Goal: Information Seeking & Learning: Learn about a topic

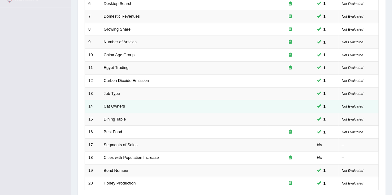
scroll to position [173, 0]
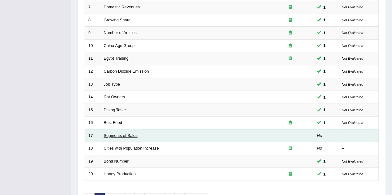
click at [122, 134] on link "Segments of Sales" at bounding box center [121, 136] width 34 height 5
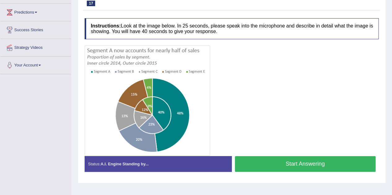
click at [269, 166] on button "Start Answering" at bounding box center [305, 164] width 141 height 16
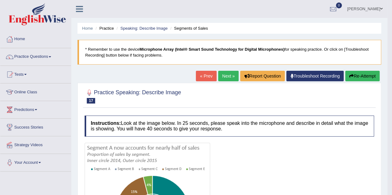
click at [226, 75] on link "Next »" at bounding box center [228, 76] width 20 height 11
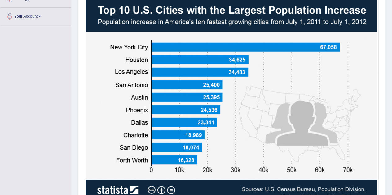
scroll to position [148, 0]
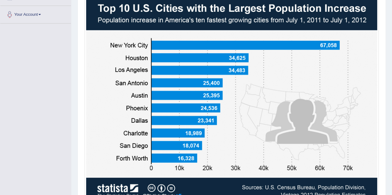
click at [149, 42] on img at bounding box center [231, 99] width 291 height 207
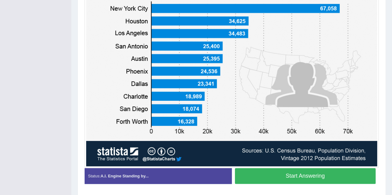
scroll to position [185, 0]
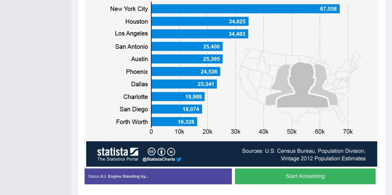
click at [258, 177] on button "Start Answering" at bounding box center [305, 177] width 141 height 16
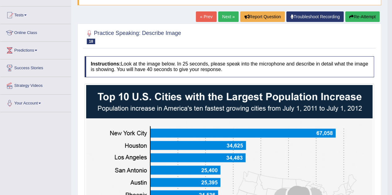
scroll to position [59, 0]
click at [223, 17] on link "Next »" at bounding box center [228, 16] width 20 height 11
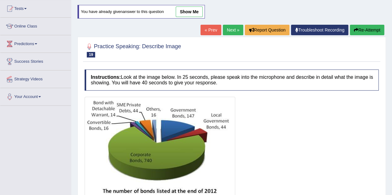
scroll to position [66, 0]
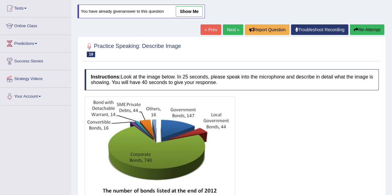
click at [187, 10] on link "show me" at bounding box center [189, 11] width 27 height 11
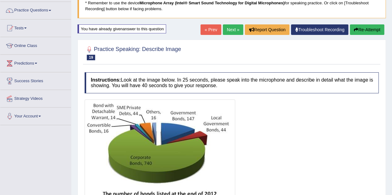
scroll to position [46, 0]
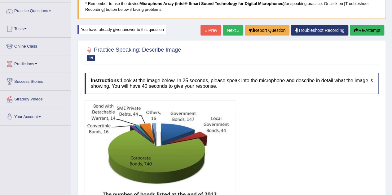
click at [239, 30] on link "Next »" at bounding box center [233, 30] width 20 height 11
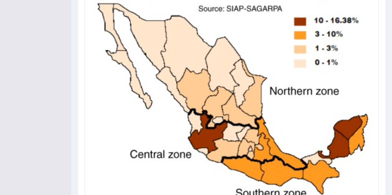
scroll to position [236, 0]
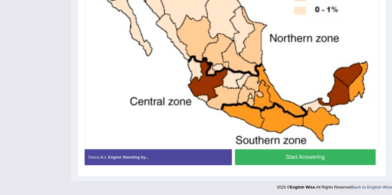
click at [281, 153] on button "Start Answering" at bounding box center [305, 158] width 141 height 16
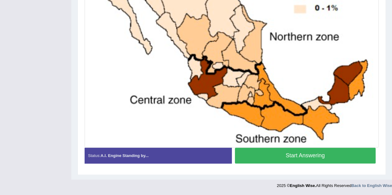
scroll to position [219, 0]
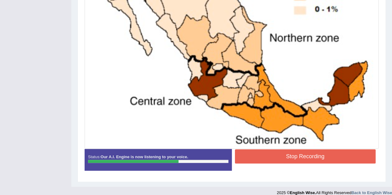
click at [281, 153] on button "Stop Recording" at bounding box center [305, 157] width 141 height 14
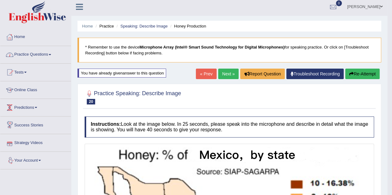
scroll to position [2, 0]
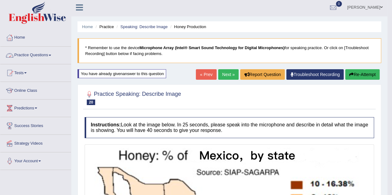
click at [42, 58] on link "Practice Questions" at bounding box center [35, 54] width 71 height 15
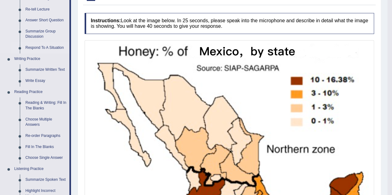
scroll to position [115, 0]
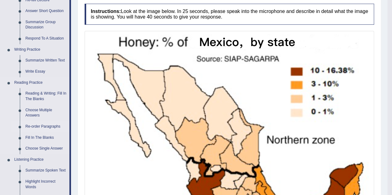
click at [53, 127] on link "Re-order Paragraphs" at bounding box center [46, 126] width 47 height 11
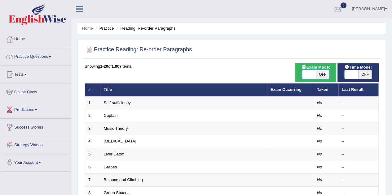
click at [308, 75] on span at bounding box center [309, 74] width 14 height 9
checkbox input "true"
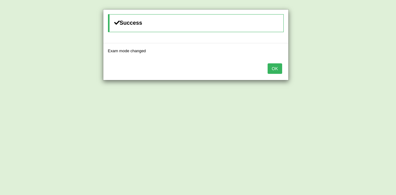
click at [272, 67] on button "OK" at bounding box center [275, 69] width 14 height 11
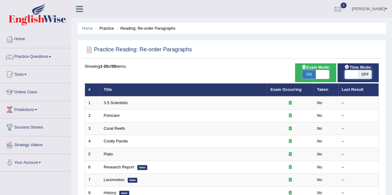
click at [349, 73] on span at bounding box center [351, 74] width 14 height 9
checkbox input "true"
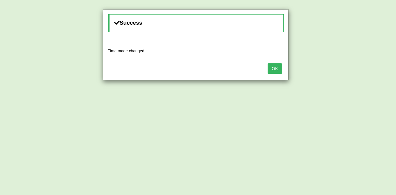
click at [276, 69] on button "OK" at bounding box center [275, 69] width 14 height 11
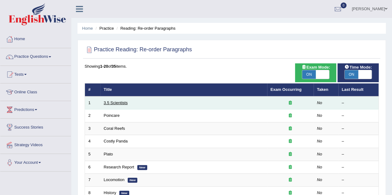
click at [111, 103] on link "3.5 Scientists" at bounding box center [116, 103] width 24 height 5
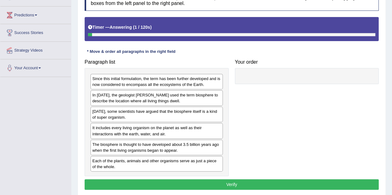
scroll to position [102, 0]
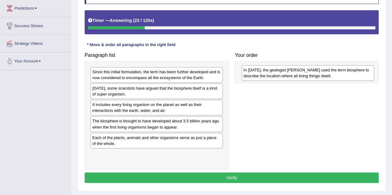
drag, startPoint x: 172, startPoint y: 91, endPoint x: 323, endPoint y: 73, distance: 152.2
click at [323, 73] on div "In 1875, the geologist Eduard Suess used the term biosphere to describe the loc…" at bounding box center [308, 72] width 132 height 15
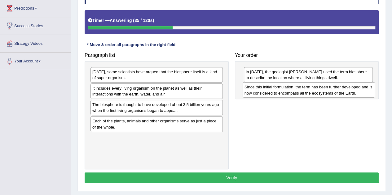
drag, startPoint x: 201, startPoint y: 77, endPoint x: 353, endPoint y: 92, distance: 152.9
click at [353, 92] on div "Since this initial formulation, the term has been further developed and is now …" at bounding box center [309, 89] width 132 height 15
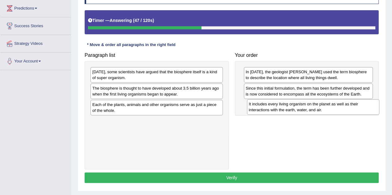
drag, startPoint x: 193, startPoint y: 91, endPoint x: 350, endPoint y: 107, distance: 157.6
click at [350, 107] on div "It includes every living organism on the planet as well as their interactions w…" at bounding box center [313, 106] width 132 height 15
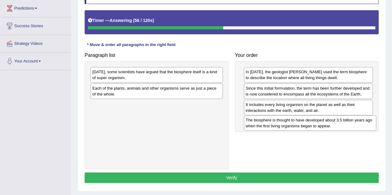
drag, startPoint x: 199, startPoint y: 89, endPoint x: 353, endPoint y: 121, distance: 157.9
click at [353, 121] on div "The biosphere is thought to have developed about 3.5 billion years ago when the…" at bounding box center [310, 123] width 132 height 15
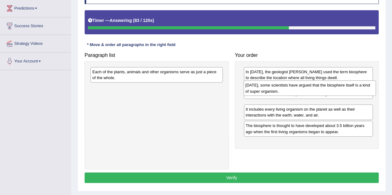
drag, startPoint x: 209, startPoint y: 79, endPoint x: 362, endPoint y: 93, distance: 153.6
click at [362, 93] on div "Today, some scientists have argued that the biosphere itself is a kind of super…" at bounding box center [309, 88] width 132 height 15
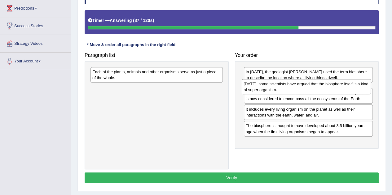
drag, startPoint x: 296, startPoint y: 111, endPoint x: 294, endPoint y: 91, distance: 19.9
click at [294, 91] on div "Today, some scientists have argued that the biosphere itself is a kind of super…" at bounding box center [306, 86] width 129 height 15
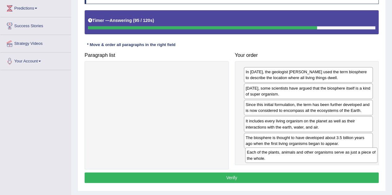
drag, startPoint x: 177, startPoint y: 74, endPoint x: 332, endPoint y: 155, distance: 174.4
click at [332, 155] on div "Each of the plants, animals and other organisms serve as just a piece of the wh…" at bounding box center [311, 155] width 132 height 15
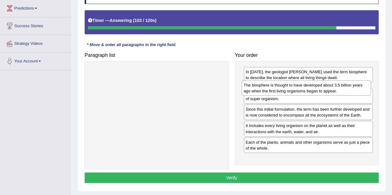
drag, startPoint x: 289, startPoint y: 140, endPoint x: 287, endPoint y: 88, distance: 51.8
click at [287, 88] on div "The biosphere is thought to have developed about 3.5 billion years ago when the…" at bounding box center [306, 88] width 129 height 15
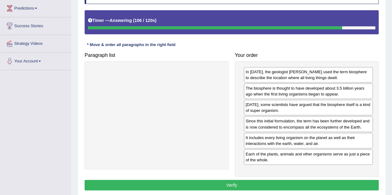
click at [225, 182] on button "Verify" at bounding box center [232, 185] width 294 height 11
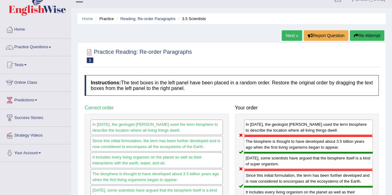
scroll to position [9, 0]
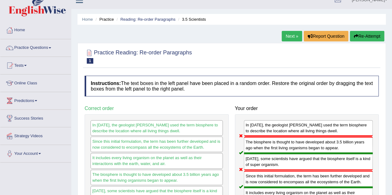
click at [357, 35] on button "Re-Attempt" at bounding box center [367, 36] width 34 height 11
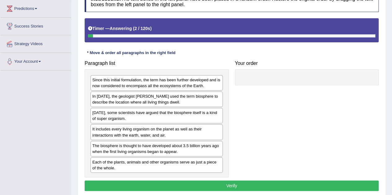
scroll to position [102, 0]
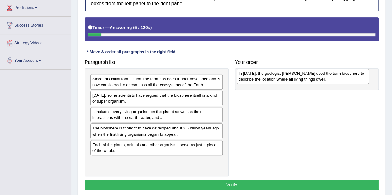
drag, startPoint x: 190, startPoint y: 99, endPoint x: 336, endPoint y: 78, distance: 147.4
click at [336, 78] on div "In 1875, the geologist Eduard Suess used the term biosphere to describe the loc…" at bounding box center [303, 76] width 132 height 15
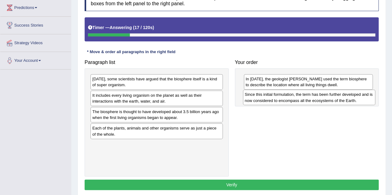
drag, startPoint x: 207, startPoint y: 83, endPoint x: 359, endPoint y: 99, distance: 153.2
click at [359, 99] on div "Since this initial formulation, the term has been further developed and is now …" at bounding box center [309, 97] width 132 height 15
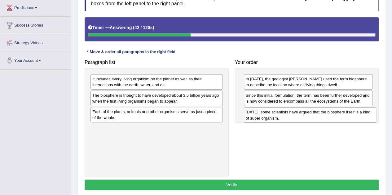
drag, startPoint x: 176, startPoint y: 80, endPoint x: 330, endPoint y: 113, distance: 156.9
click at [330, 113] on div "Today, some scientists have argued that the biosphere itself is a kind of super…" at bounding box center [310, 114] width 132 height 15
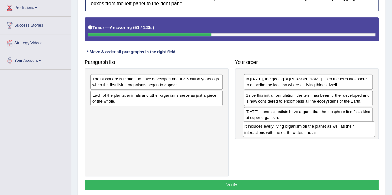
drag, startPoint x: 189, startPoint y: 83, endPoint x: 341, endPoint y: 131, distance: 159.4
click at [341, 131] on div "It includes every living organism on the planet as well as their interactions w…" at bounding box center [309, 129] width 132 height 15
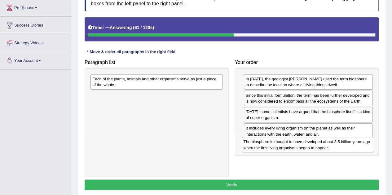
drag, startPoint x: 186, startPoint y: 81, endPoint x: 337, endPoint y: 145, distance: 163.8
click at [337, 145] on div "The biosphere is thought to have developed about 3.5 billion years ago when the…" at bounding box center [308, 144] width 132 height 15
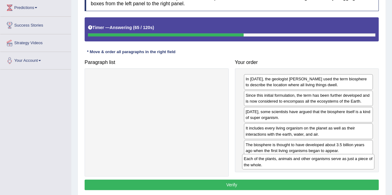
drag, startPoint x: 205, startPoint y: 80, endPoint x: 356, endPoint y: 160, distance: 171.3
click at [356, 160] on div "Each of the plants, animals and other organisms serve as just a piece of the wh…" at bounding box center [308, 161] width 132 height 15
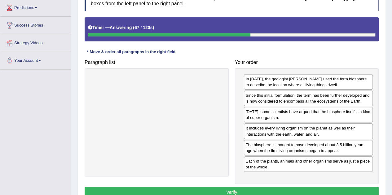
click at [256, 191] on button "Verify" at bounding box center [232, 192] width 294 height 11
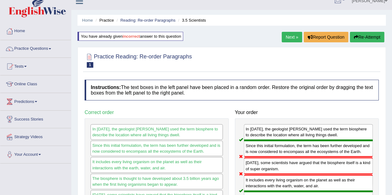
scroll to position [8, 0]
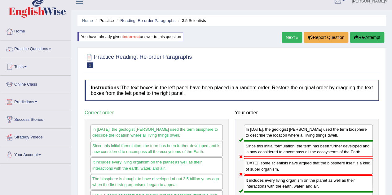
click at [292, 37] on link "Next »" at bounding box center [292, 37] width 20 height 11
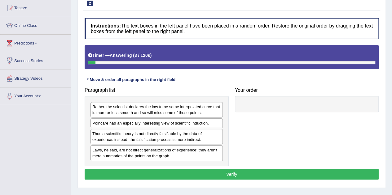
scroll to position [68, 0]
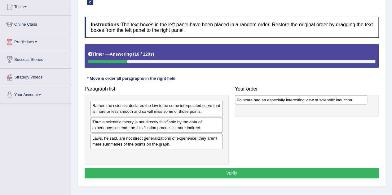
drag, startPoint x: 216, startPoint y: 122, endPoint x: 360, endPoint y: 101, distance: 146.0
click at [360, 101] on div "Poincare had an especially interesting view of scientific induction." at bounding box center [301, 99] width 132 height 9
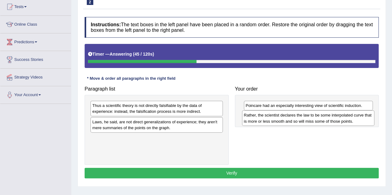
drag, startPoint x: 180, startPoint y: 106, endPoint x: 331, endPoint y: 116, distance: 151.8
click at [331, 116] on div "Rather, the scientist declares the law to be some interpolated curve that is mo…" at bounding box center [308, 118] width 132 height 15
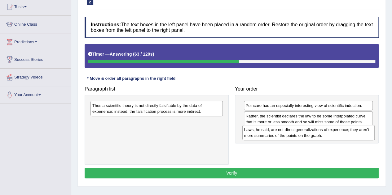
drag, startPoint x: 211, startPoint y: 127, endPoint x: 362, endPoint y: 135, distance: 152.0
click at [362, 135] on div "Laws, he said, are not direct generalizations of experience; they aren't mere s…" at bounding box center [308, 132] width 132 height 15
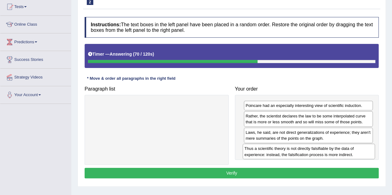
drag, startPoint x: 207, startPoint y: 111, endPoint x: 359, endPoint y: 155, distance: 158.3
click at [359, 155] on div "Thus a scientific theory is not directly falsifiable by the data of experience:…" at bounding box center [309, 151] width 132 height 15
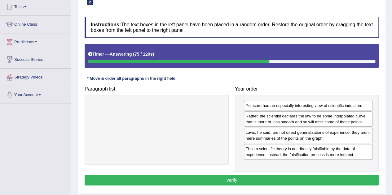
click at [264, 175] on button "Verify" at bounding box center [232, 180] width 294 height 11
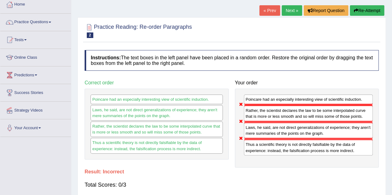
scroll to position [33, 0]
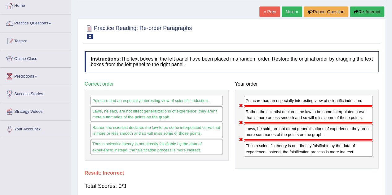
click at [357, 10] on icon "button" at bounding box center [356, 12] width 4 height 4
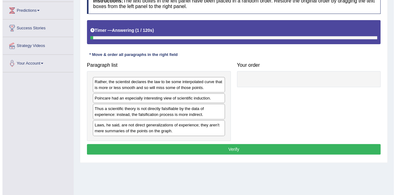
scroll to position [100, 0]
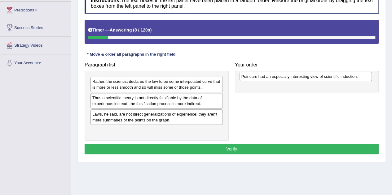
drag, startPoint x: 217, startPoint y: 98, endPoint x: 366, endPoint y: 77, distance: 151.1
click at [366, 77] on div "Poincare had an especially interesting view of scientific induction." at bounding box center [305, 76] width 132 height 9
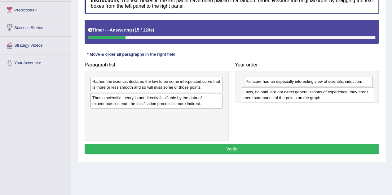
drag, startPoint x: 170, startPoint y: 120, endPoint x: 322, endPoint y: 98, distance: 152.8
click at [322, 98] on div "Laws, he said, are not direct generalizations of experience; they aren't mere s…" at bounding box center [308, 94] width 132 height 15
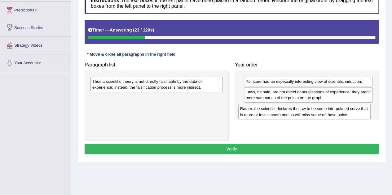
drag, startPoint x: 210, startPoint y: 85, endPoint x: 358, endPoint y: 112, distance: 150.3
click at [358, 112] on div "Rather, the scientist declares the law to be some interpolated curve that is mo…" at bounding box center [304, 111] width 132 height 15
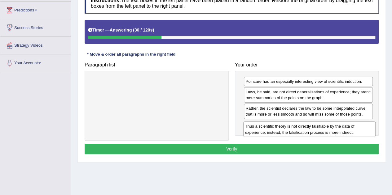
drag, startPoint x: 176, startPoint y: 84, endPoint x: 329, endPoint y: 129, distance: 159.3
click at [329, 129] on div "Thus a scientific theory is not directly falsifiable by the data of experience:…" at bounding box center [309, 129] width 132 height 15
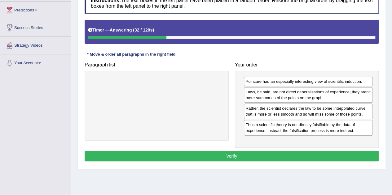
click at [269, 155] on button "Verify" at bounding box center [232, 156] width 294 height 11
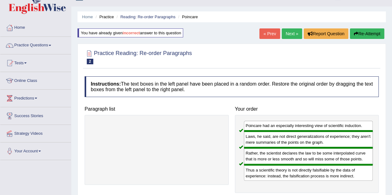
scroll to position [11, 0]
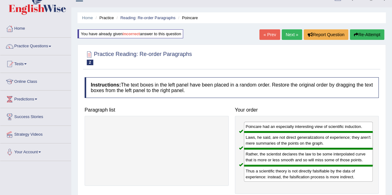
click at [289, 35] on link "Next »" at bounding box center [292, 34] width 20 height 11
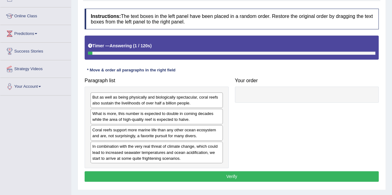
scroll to position [77, 0]
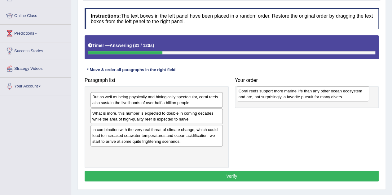
drag, startPoint x: 172, startPoint y: 131, endPoint x: 318, endPoint y: 92, distance: 151.2
click at [318, 92] on div "Coral reefs support more marine life than any other ocean ecosystem and are, no…" at bounding box center [303, 93] width 132 height 15
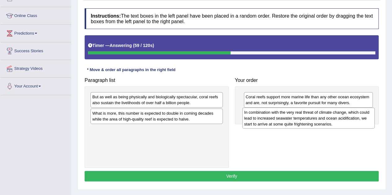
drag, startPoint x: 168, startPoint y: 135, endPoint x: 321, endPoint y: 117, distance: 154.0
click at [321, 117] on div "In combination with the very real threat of climate change, which could lead to…" at bounding box center [308, 118] width 132 height 21
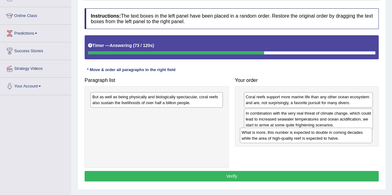
drag, startPoint x: 169, startPoint y: 118, endPoint x: 318, endPoint y: 137, distance: 150.5
click at [318, 137] on div "What is more, this number is expected to double in coming decades while the are…" at bounding box center [306, 135] width 132 height 15
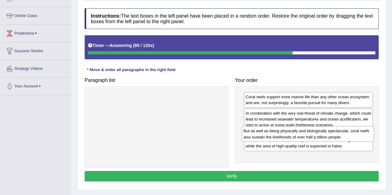
drag, startPoint x: 201, startPoint y: 95, endPoint x: 353, endPoint y: 129, distance: 155.0
click at [353, 129] on div "But as well as being physically and biologically spectacular, coral reefs also …" at bounding box center [308, 133] width 132 height 15
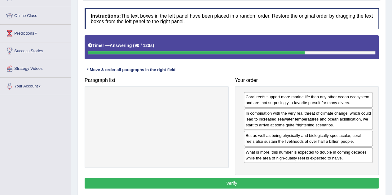
click at [276, 179] on button "Verify" at bounding box center [232, 183] width 294 height 11
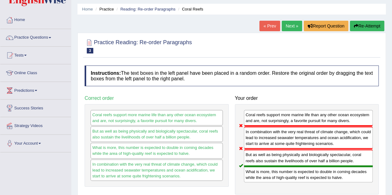
scroll to position [0, 0]
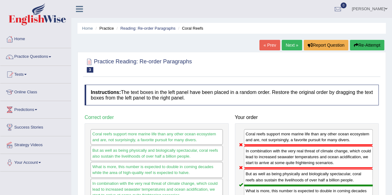
click at [369, 44] on button "Re-Attempt" at bounding box center [367, 45] width 34 height 11
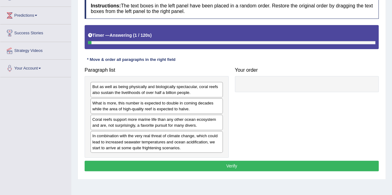
scroll to position [95, 0]
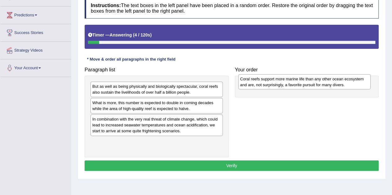
drag, startPoint x: 151, startPoint y: 121, endPoint x: 298, endPoint y: 81, distance: 152.2
click at [298, 81] on div "Coral reefs support more marine life than any other ocean ecosystem and are, no…" at bounding box center [304, 81] width 132 height 15
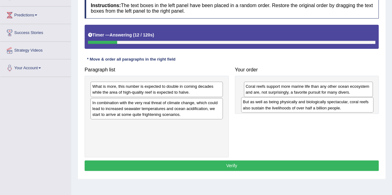
drag, startPoint x: 165, startPoint y: 90, endPoint x: 316, endPoint y: 106, distance: 151.4
click at [316, 106] on div "But as well as being physically and biologically spectacular, coral reefs also …" at bounding box center [307, 104] width 132 height 15
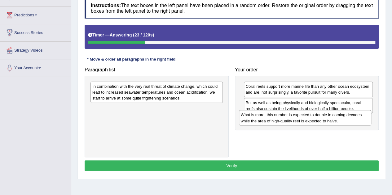
drag, startPoint x: 203, startPoint y: 91, endPoint x: 351, endPoint y: 120, distance: 151.1
click at [351, 120] on div "What is more, this number is expected to double in coming decades while the are…" at bounding box center [305, 117] width 132 height 15
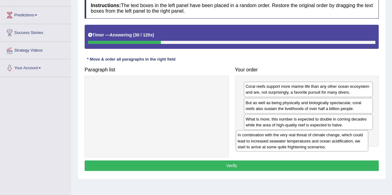
drag, startPoint x: 192, startPoint y: 91, endPoint x: 337, endPoint y: 140, distance: 152.7
click at [337, 140] on div "In combination with the very real threat of climate change, which could lead to…" at bounding box center [302, 140] width 132 height 21
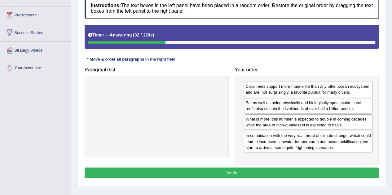
click at [243, 173] on button "Verify" at bounding box center [232, 173] width 294 height 11
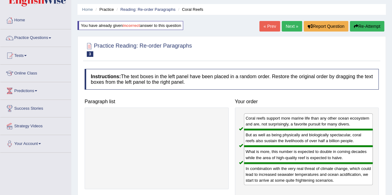
scroll to position [0, 0]
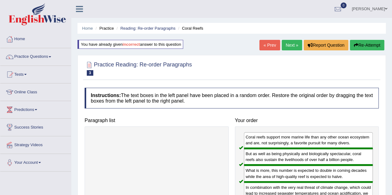
click at [286, 46] on link "Next »" at bounding box center [292, 45] width 20 height 11
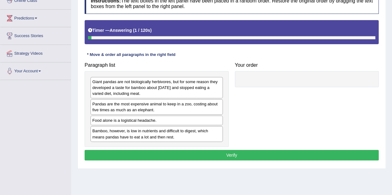
scroll to position [104, 0]
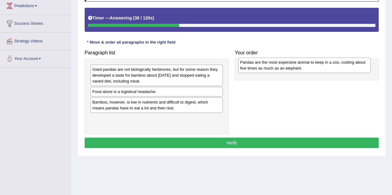
drag, startPoint x: 167, startPoint y: 94, endPoint x: 315, endPoint y: 65, distance: 150.6
click at [315, 65] on div "Pandas are the most expensive animal to keep in a zoo, costing about five times…" at bounding box center [304, 65] width 132 height 15
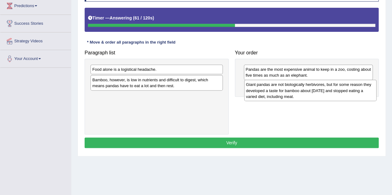
drag, startPoint x: 183, startPoint y: 75, endPoint x: 337, endPoint y: 91, distance: 154.4
click at [337, 91] on div "Giant pandas are not biologically herbivores, but for some reason they develope…" at bounding box center [310, 90] width 132 height 21
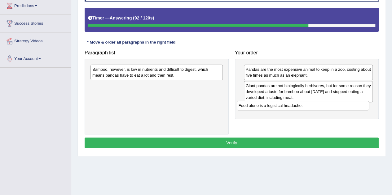
drag, startPoint x: 173, startPoint y: 67, endPoint x: 319, endPoint y: 103, distance: 150.7
click at [319, 103] on div "Food alone is a logistical headache." at bounding box center [303, 105] width 132 height 9
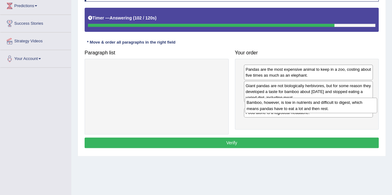
drag, startPoint x: 191, startPoint y: 73, endPoint x: 346, endPoint y: 106, distance: 157.8
click at [346, 106] on div "Bamboo, however, is low in nutrients and difficult to digest, which means panda…" at bounding box center [311, 105] width 132 height 15
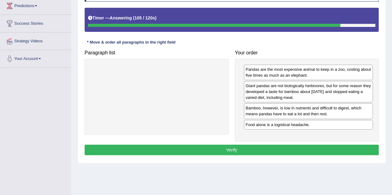
click at [246, 147] on button "Verify" at bounding box center [232, 150] width 294 height 11
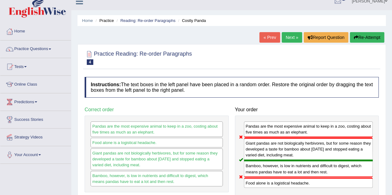
scroll to position [8, 0]
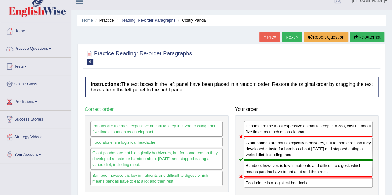
click at [288, 37] on link "Next »" at bounding box center [292, 37] width 20 height 11
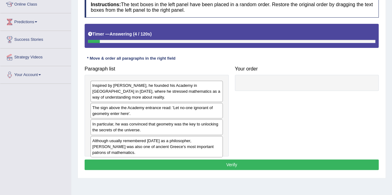
scroll to position [88, 0]
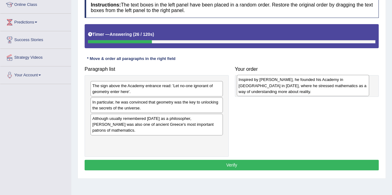
drag, startPoint x: 173, startPoint y: 92, endPoint x: 320, endPoint y: 86, distance: 147.0
click at [320, 86] on div "Inspired by Pythagoras, he founded his Academy in Athens in 387 BC, where he st…" at bounding box center [303, 85] width 132 height 21
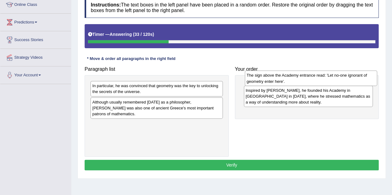
drag, startPoint x: 152, startPoint y: 86, endPoint x: 306, endPoint y: 76, distance: 154.6
click at [306, 76] on div "The sign above the Academy entrance read: 'Let no-one ignorant of geometry ente…" at bounding box center [311, 78] width 132 height 15
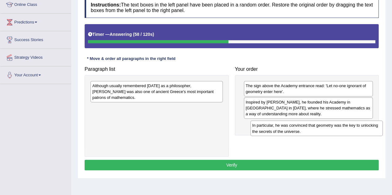
drag, startPoint x: 163, startPoint y: 88, endPoint x: 323, endPoint y: 128, distance: 164.8
click at [323, 128] on div "In particular, he was convinced that geometry was the key to unlocking the secr…" at bounding box center [316, 128] width 132 height 15
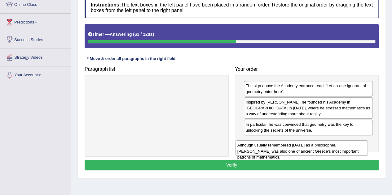
drag, startPoint x: 200, startPoint y: 88, endPoint x: 346, endPoint y: 147, distance: 157.0
click at [346, 147] on div "Although usually remembered today as a philosopher, Plato was also one of ancie…" at bounding box center [301, 148] width 132 height 15
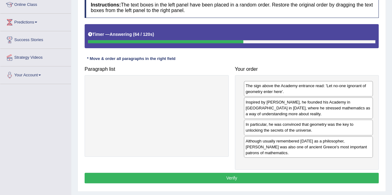
click at [281, 173] on button "Verify" at bounding box center [232, 178] width 294 height 11
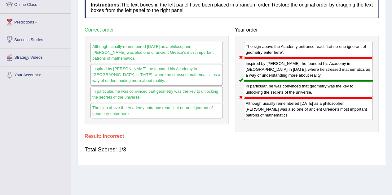
scroll to position [0, 0]
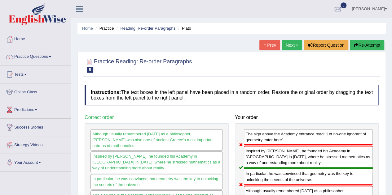
click at [357, 44] on button "Re-Attempt" at bounding box center [367, 45] width 34 height 11
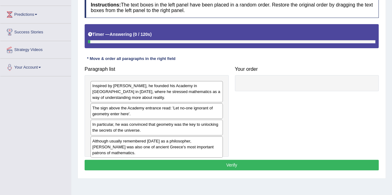
scroll to position [96, 0]
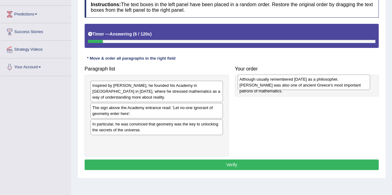
drag, startPoint x: 190, startPoint y: 141, endPoint x: 337, endPoint y: 80, distance: 159.3
click at [337, 80] on div "Although usually remembered [DATE] as a philosopher, [PERSON_NAME] was also one…" at bounding box center [304, 82] width 132 height 15
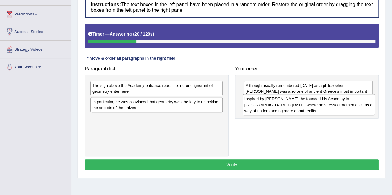
drag, startPoint x: 204, startPoint y: 90, endPoint x: 357, endPoint y: 103, distance: 153.0
click at [357, 103] on div "Inspired by Pythagoras, he founded his Academy in Athens in 387 BC, where he st…" at bounding box center [309, 104] width 132 height 21
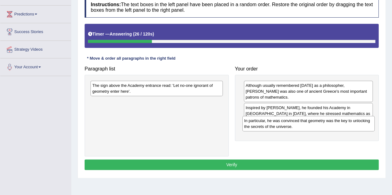
drag, startPoint x: 196, startPoint y: 106, endPoint x: 348, endPoint y: 125, distance: 153.0
click at [348, 125] on div "In particular, he was convinced that geometry was the key to unlocking the secr…" at bounding box center [308, 123] width 132 height 15
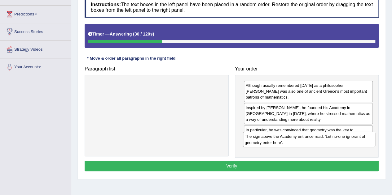
drag, startPoint x: 199, startPoint y: 87, endPoint x: 352, endPoint y: 139, distance: 160.9
click at [352, 139] on div "The sign above the Academy entrance read: 'Let no-one ignorant of geometry ente…" at bounding box center [309, 139] width 132 height 15
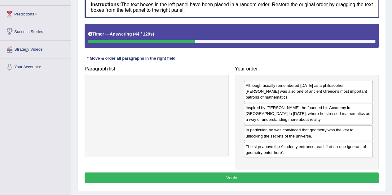
scroll to position [129, 0]
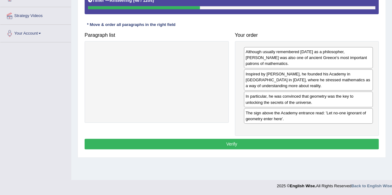
click at [307, 139] on button "Verify" at bounding box center [232, 144] width 294 height 11
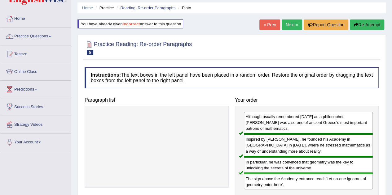
scroll to position [20, 0]
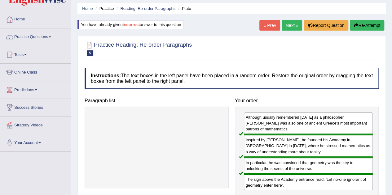
click at [291, 22] on link "Next »" at bounding box center [292, 25] width 20 height 11
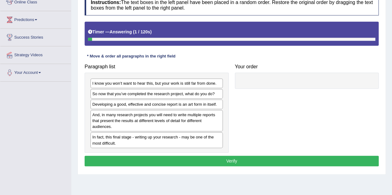
scroll to position [92, 0]
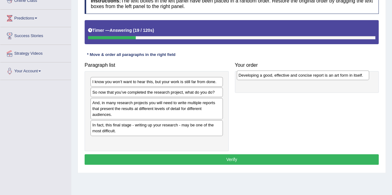
drag, startPoint x: 147, startPoint y: 102, endPoint x: 294, endPoint y: 75, distance: 148.9
click at [294, 75] on div "Developing a good, effective and concise report is an art form in itself." at bounding box center [303, 75] width 132 height 9
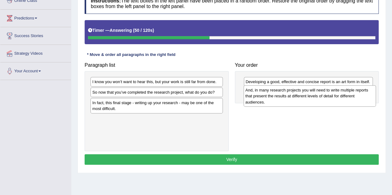
drag, startPoint x: 172, startPoint y: 112, endPoint x: 323, endPoint y: 99, distance: 152.3
click at [323, 99] on div "And, in many research projects you will need to write multiple reports that pre…" at bounding box center [309, 95] width 132 height 21
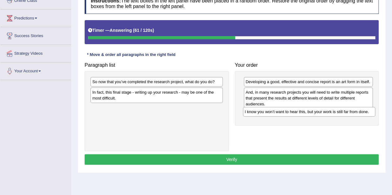
drag, startPoint x: 206, startPoint y: 77, endPoint x: 359, endPoint y: 107, distance: 156.0
click at [359, 107] on div "I know you won’t want to hear this, but your work is still far from done." at bounding box center [309, 111] width 132 height 9
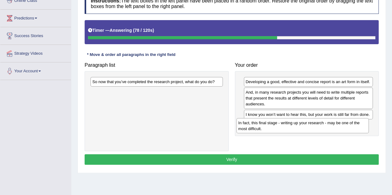
drag, startPoint x: 198, startPoint y: 97, endPoint x: 344, endPoint y: 128, distance: 149.2
click at [344, 128] on div "In fact, this final stage - writing up your research - may be one of the most d…" at bounding box center [302, 125] width 132 height 15
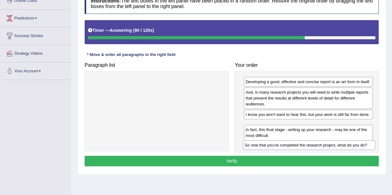
drag, startPoint x: 213, startPoint y: 81, endPoint x: 366, endPoint y: 144, distance: 165.2
click at [366, 144] on div "So now that you’ve completed the research project, what do you do?" at bounding box center [309, 145] width 132 height 9
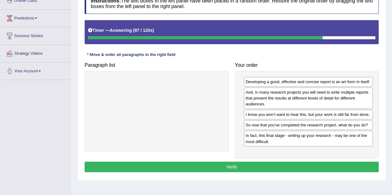
click at [315, 165] on button "Verify" at bounding box center [232, 167] width 294 height 11
